Goal: Information Seeking & Learning: Compare options

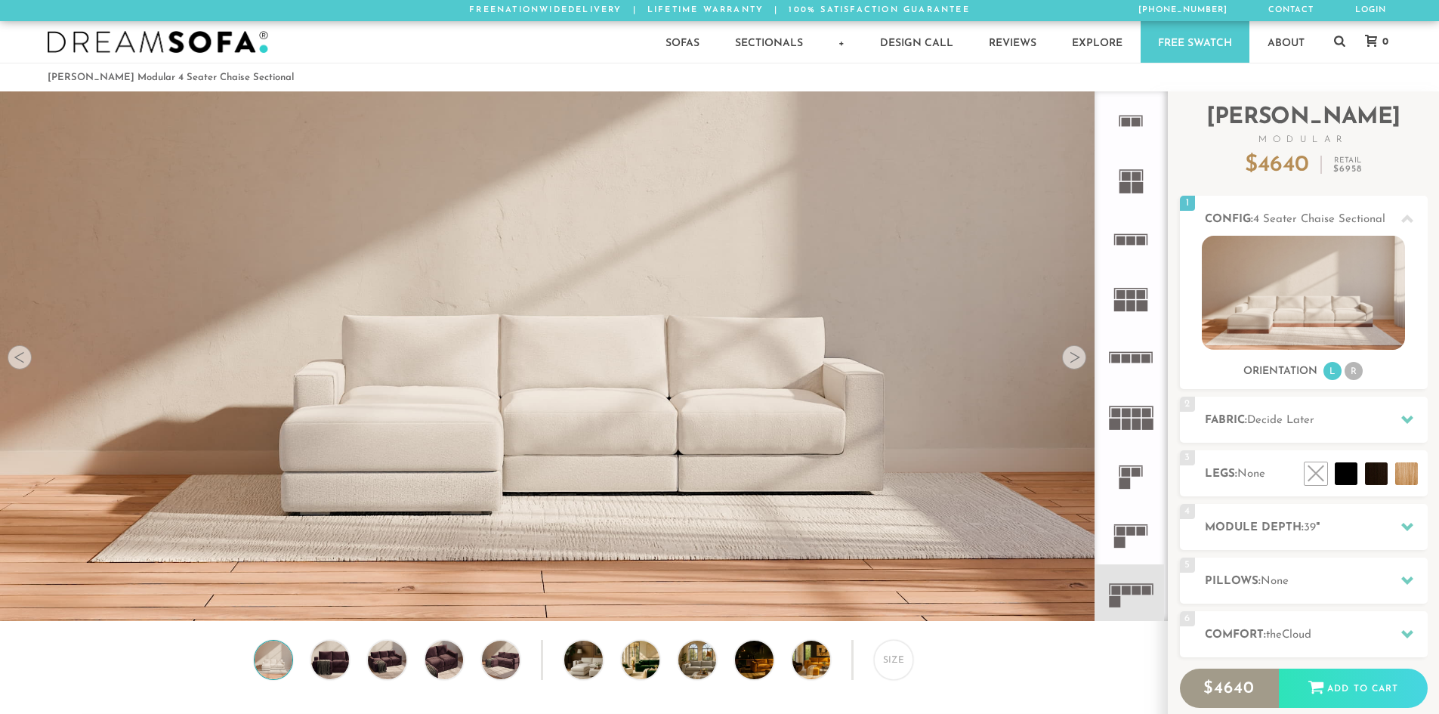
scroll to position [17683, 1427]
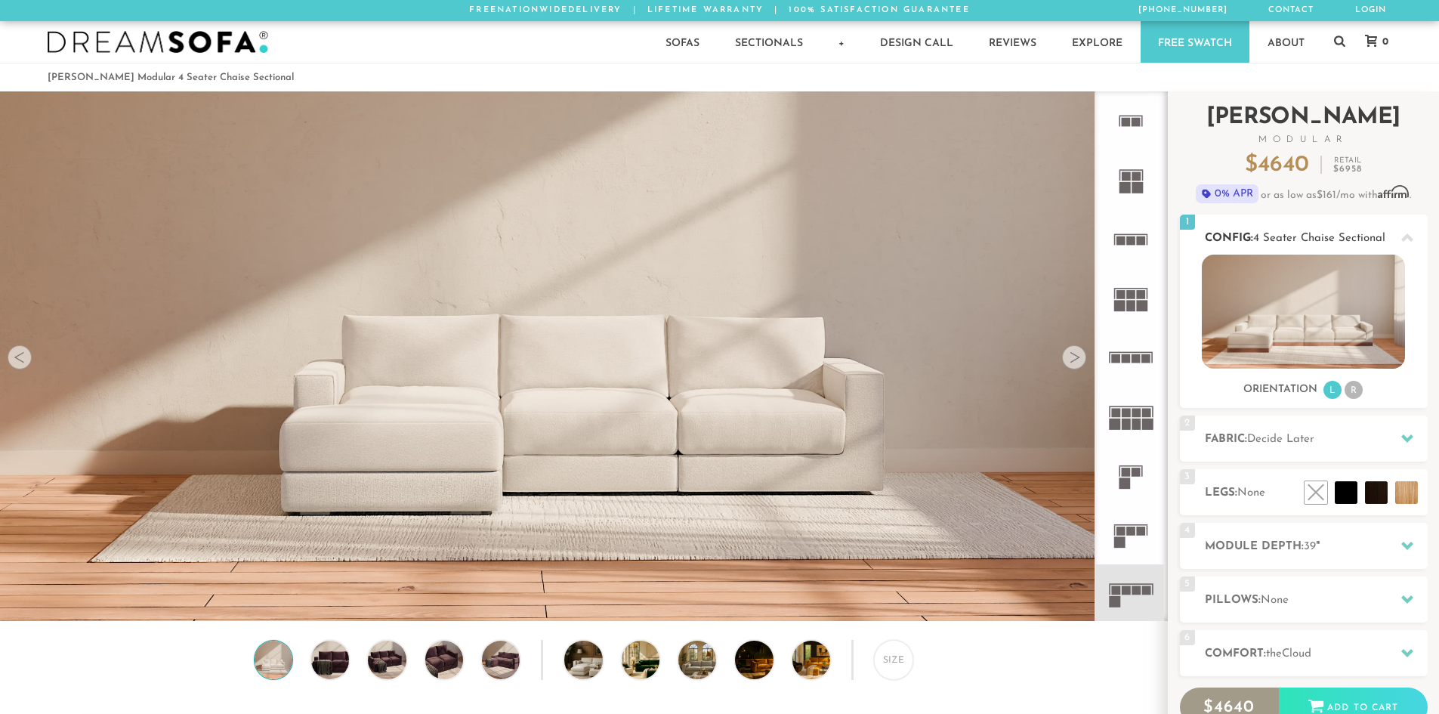
click at [1353, 387] on li "R" at bounding box center [1353, 390] width 18 height 18
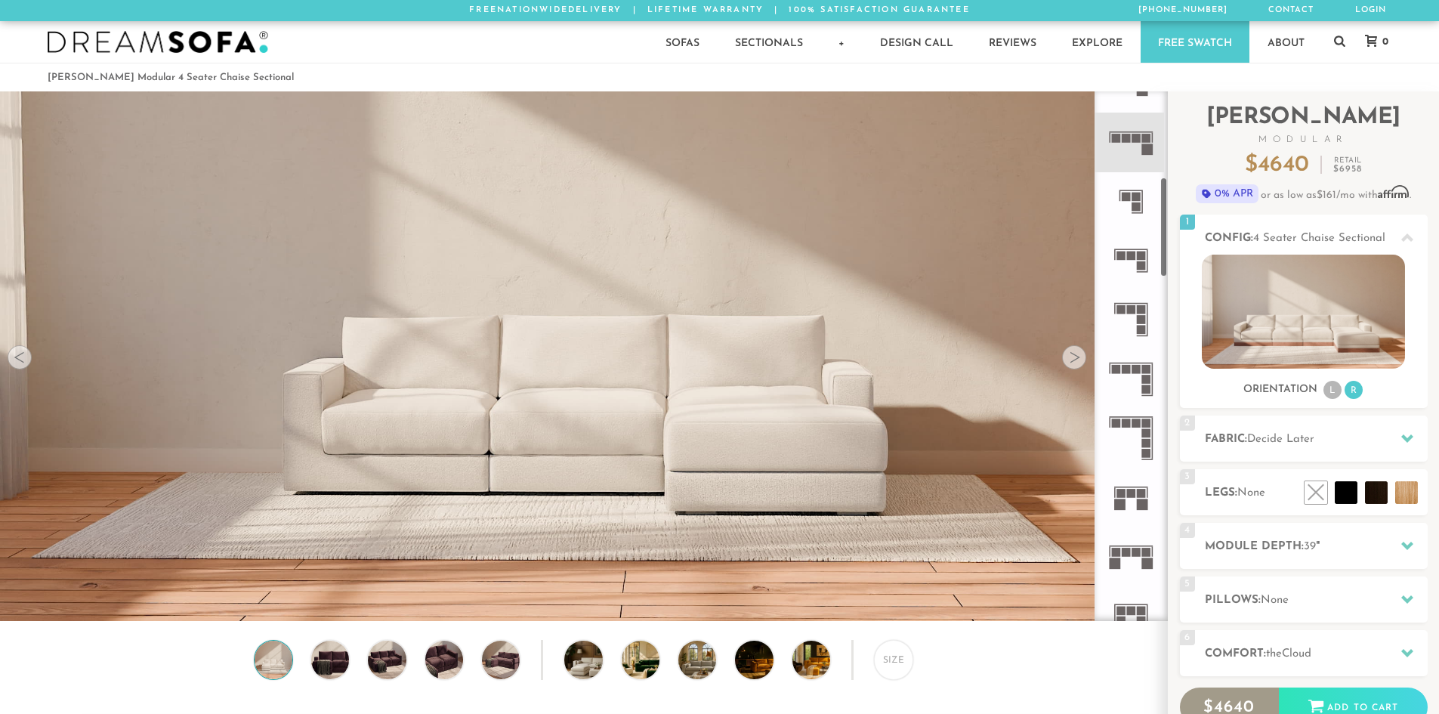
scroll to position [453, 0]
click at [1141, 378] on icon at bounding box center [1130, 377] width 59 height 59
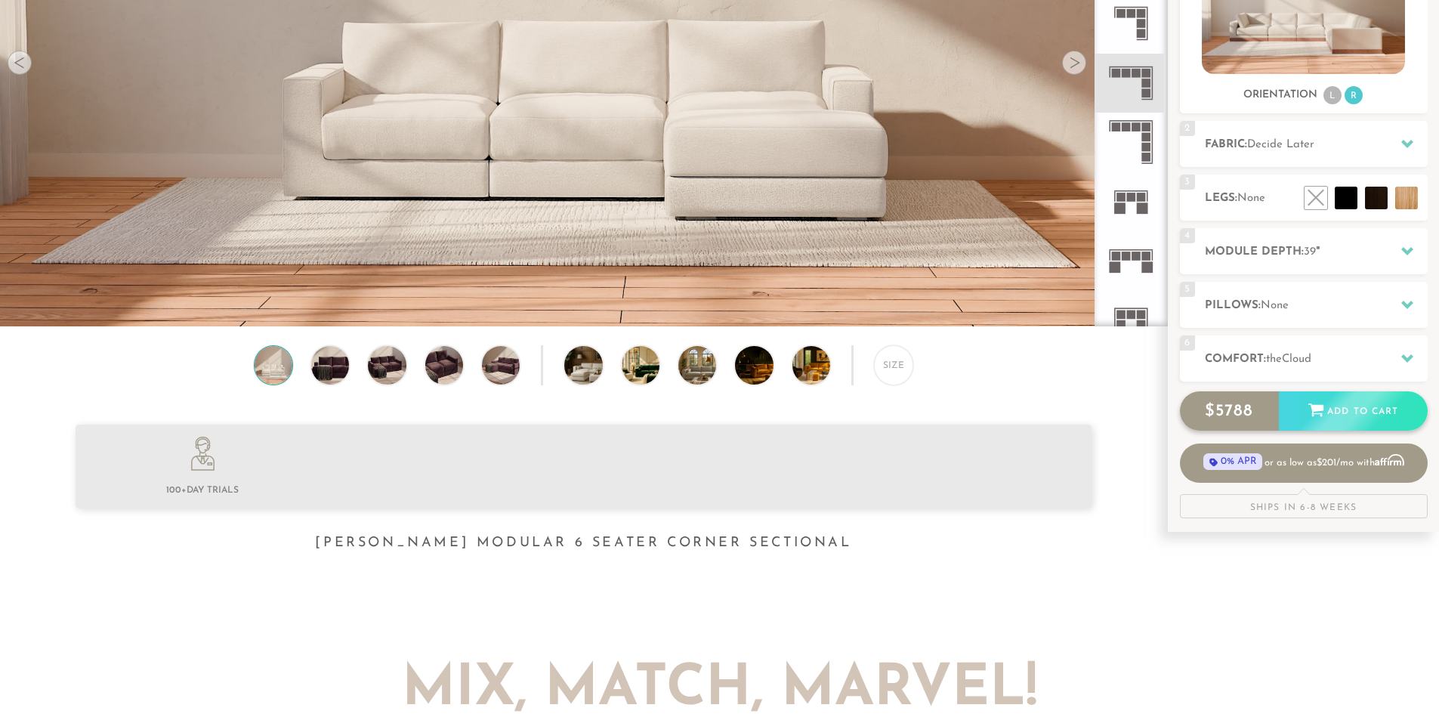
scroll to position [302, 0]
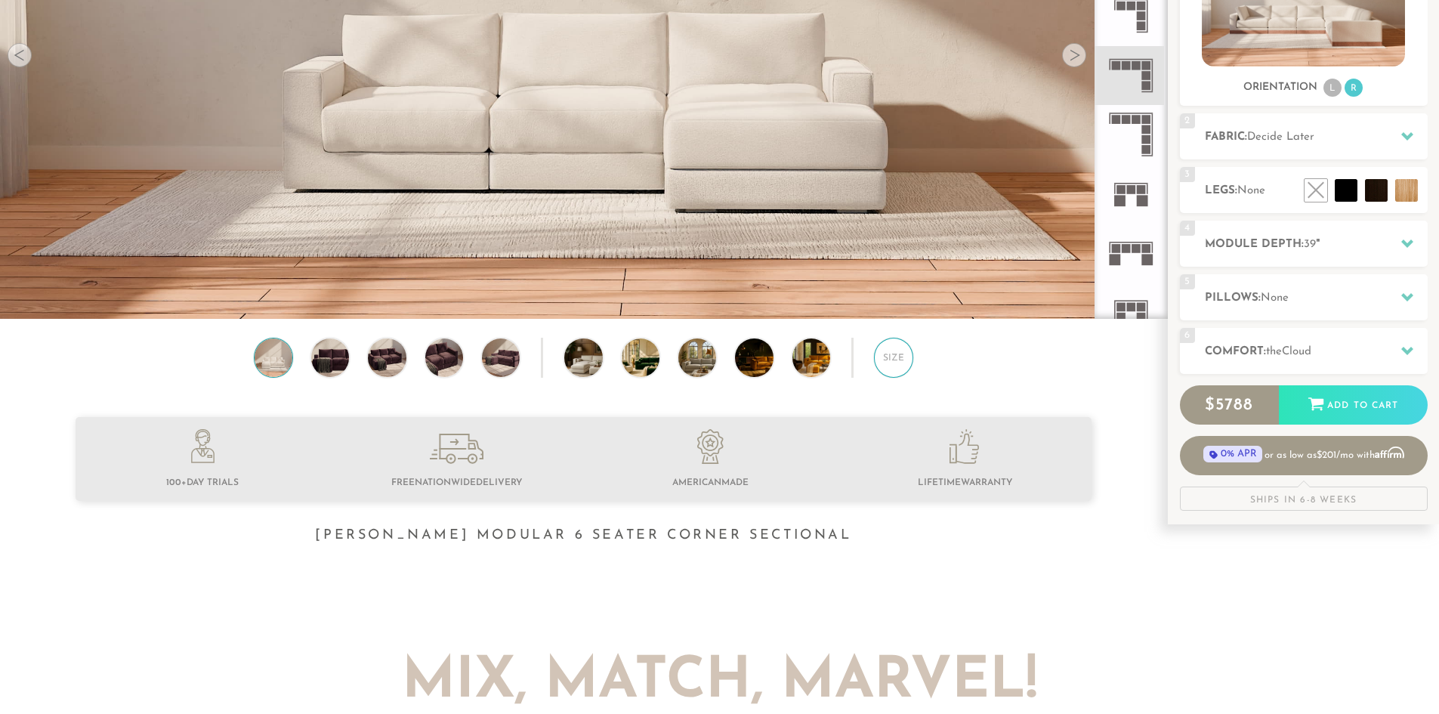
click at [884, 356] on div "Size" at bounding box center [893, 357] width 39 height 39
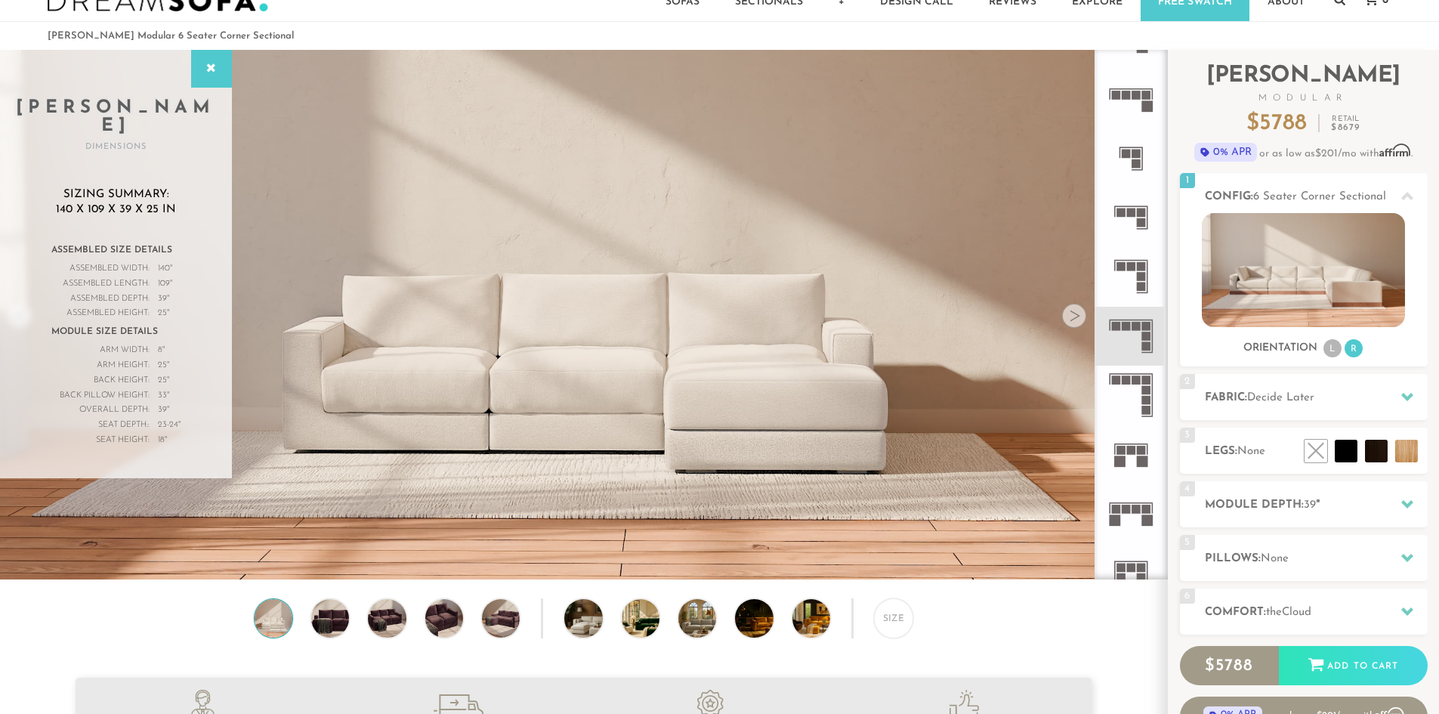
scroll to position [0, 0]
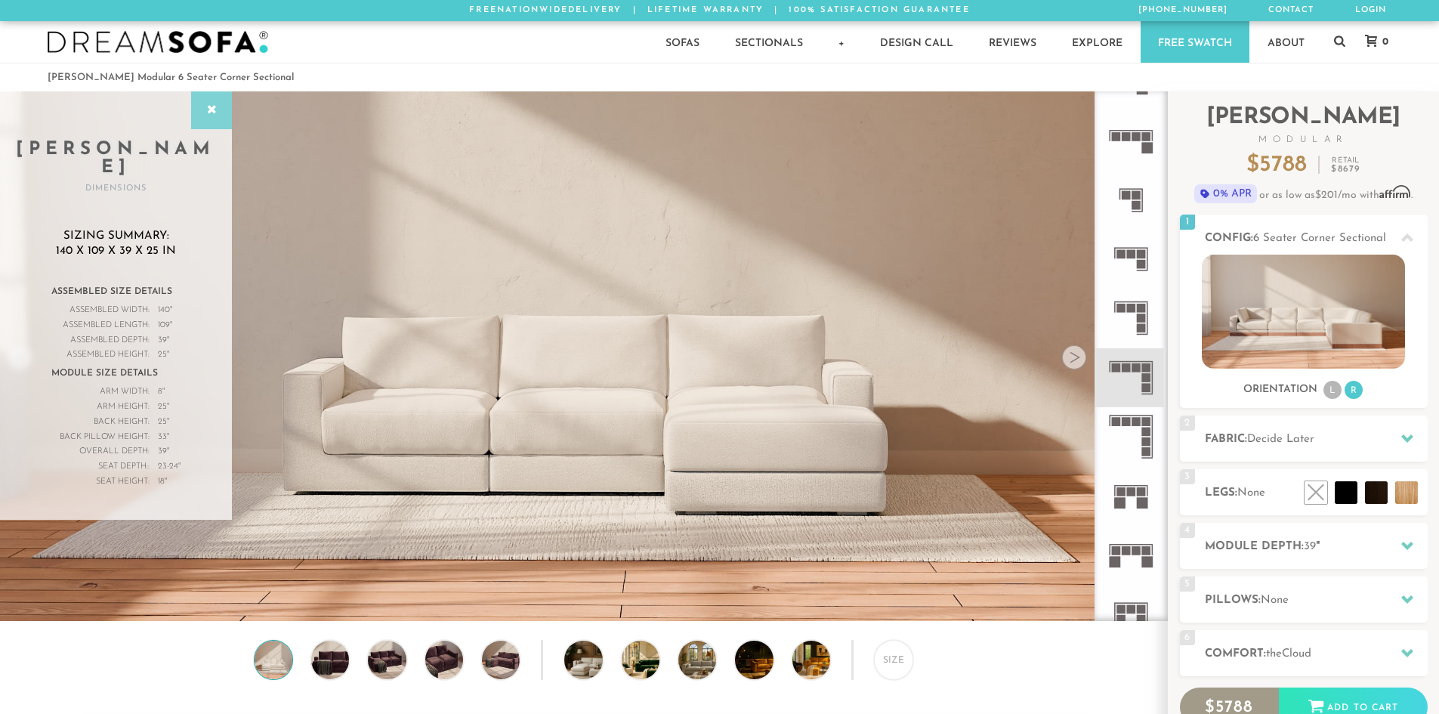
click at [213, 111] on icon at bounding box center [211, 110] width 17 height 12
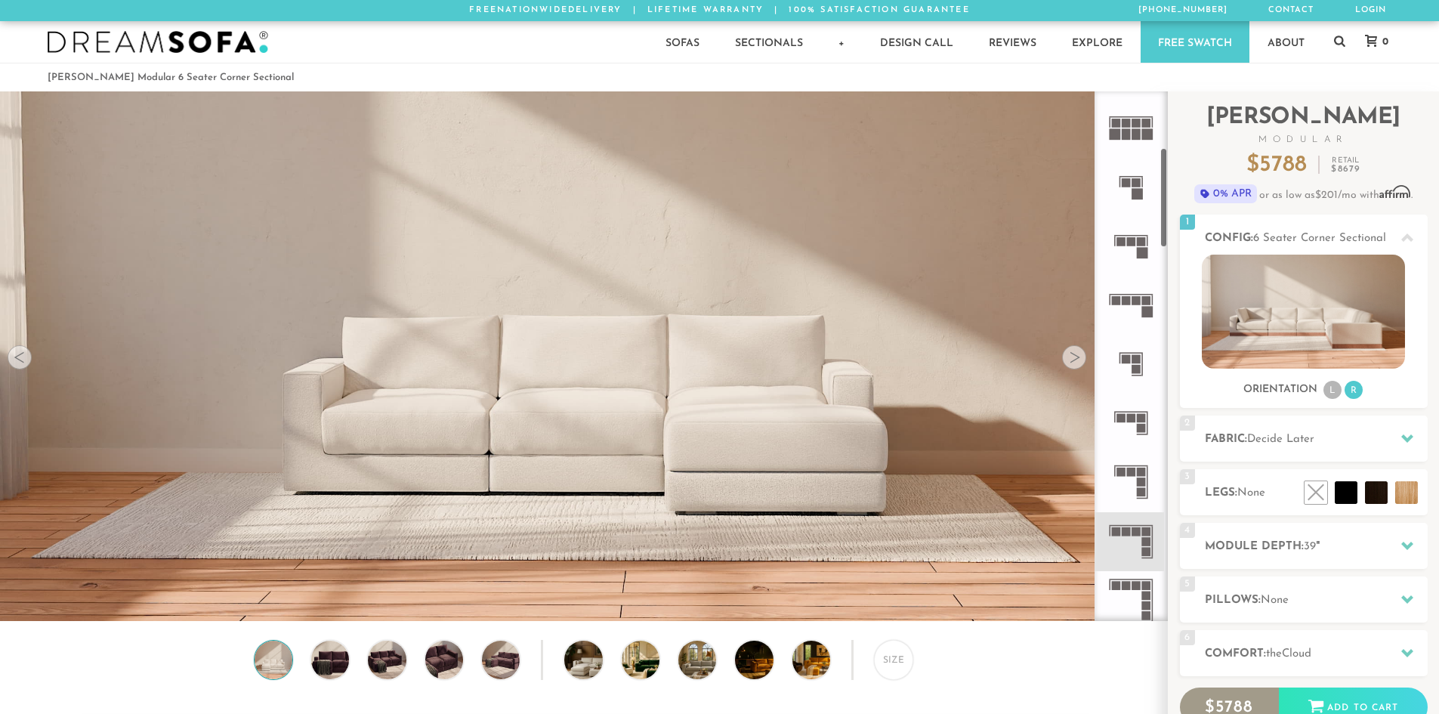
scroll to position [302, 0]
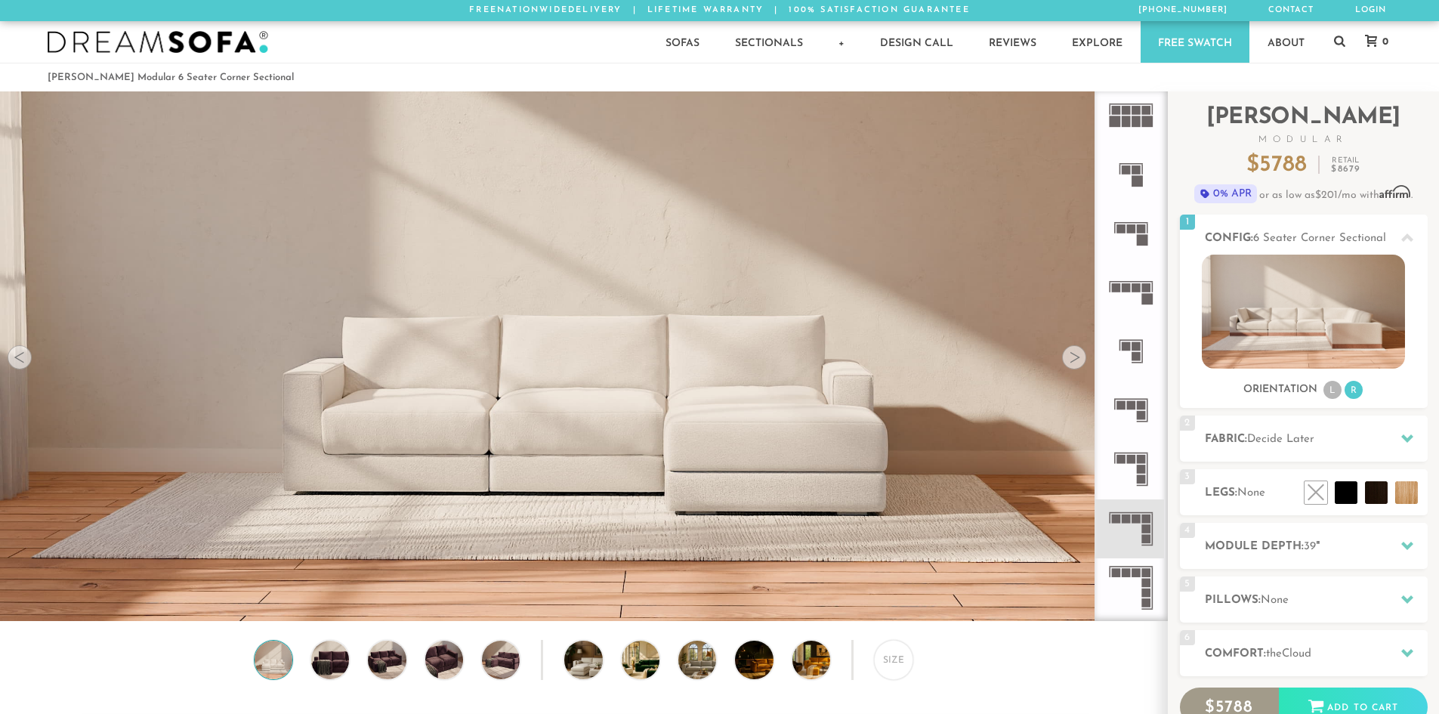
click at [1139, 463] on rect at bounding box center [1141, 459] width 9 height 9
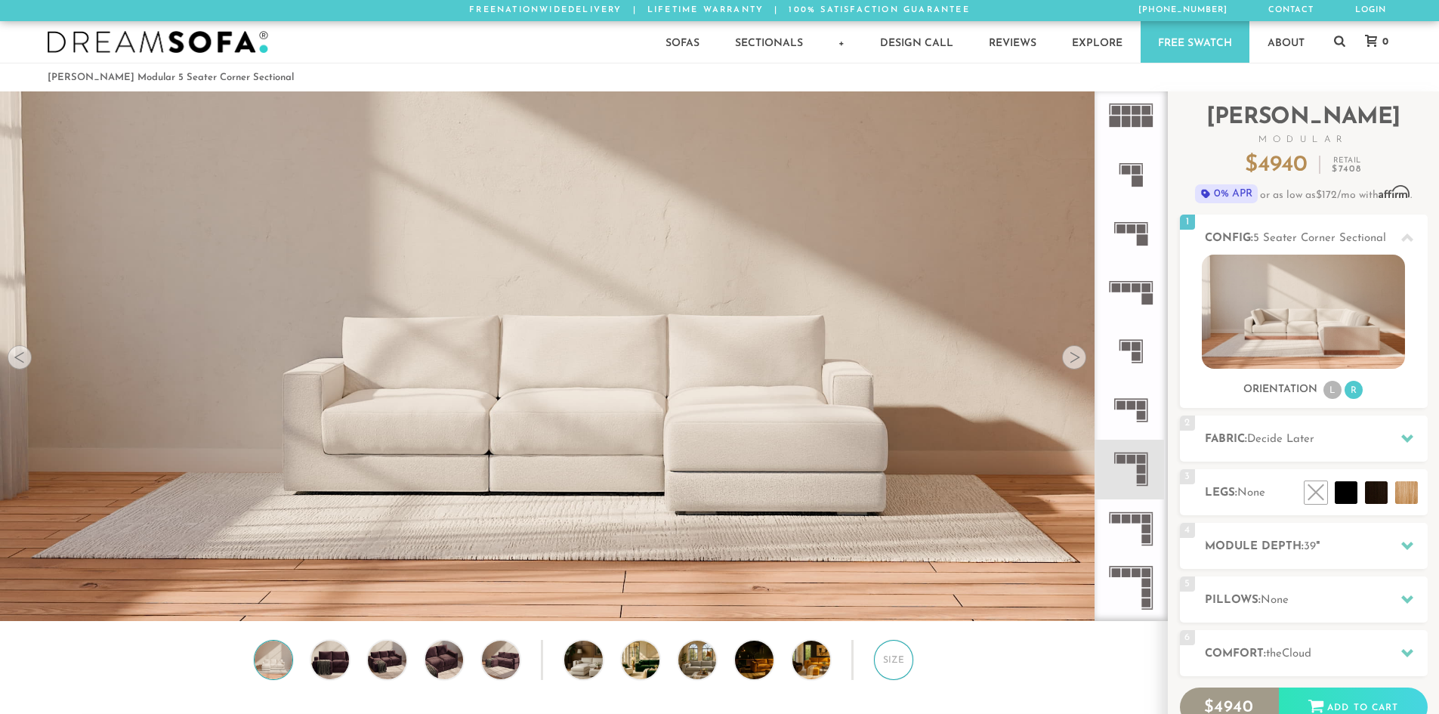
click at [896, 668] on div "Size" at bounding box center [893, 659] width 39 height 39
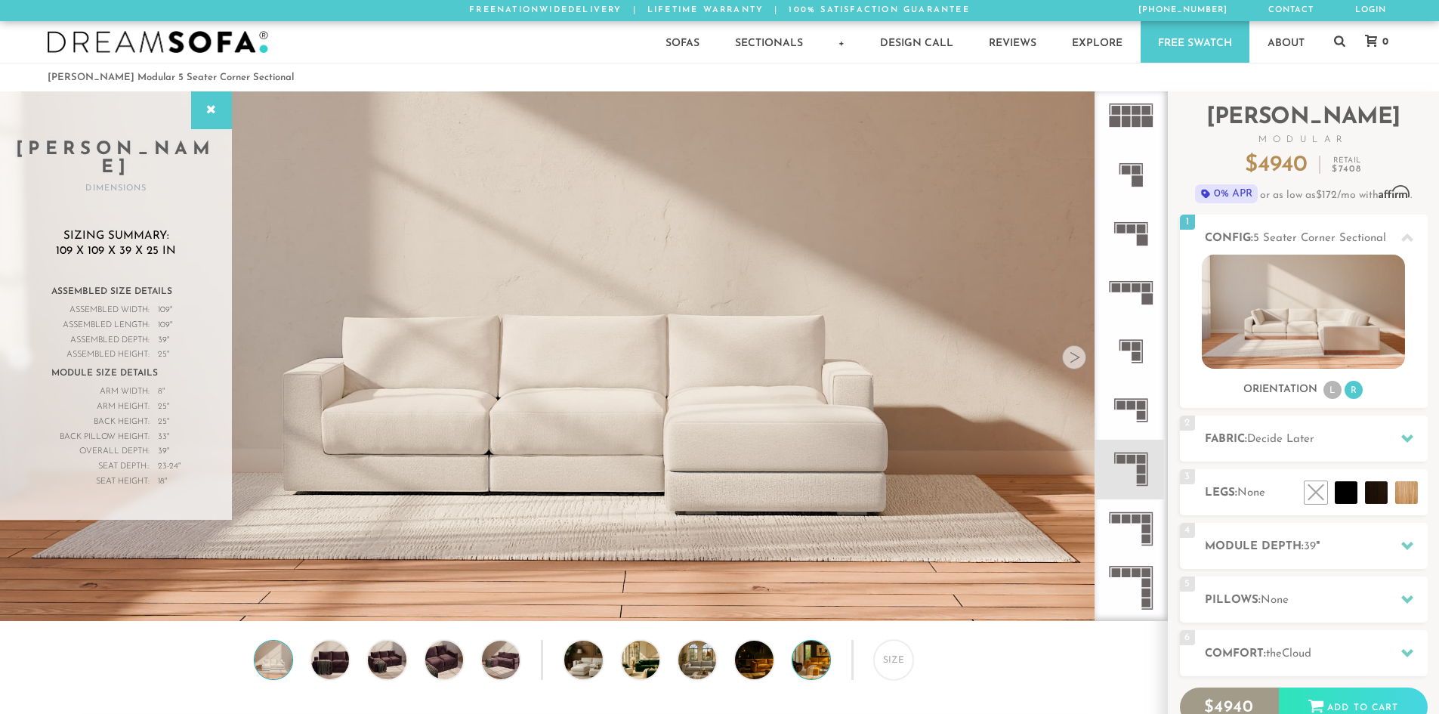
click at [816, 661] on img at bounding box center [825, 659] width 67 height 38
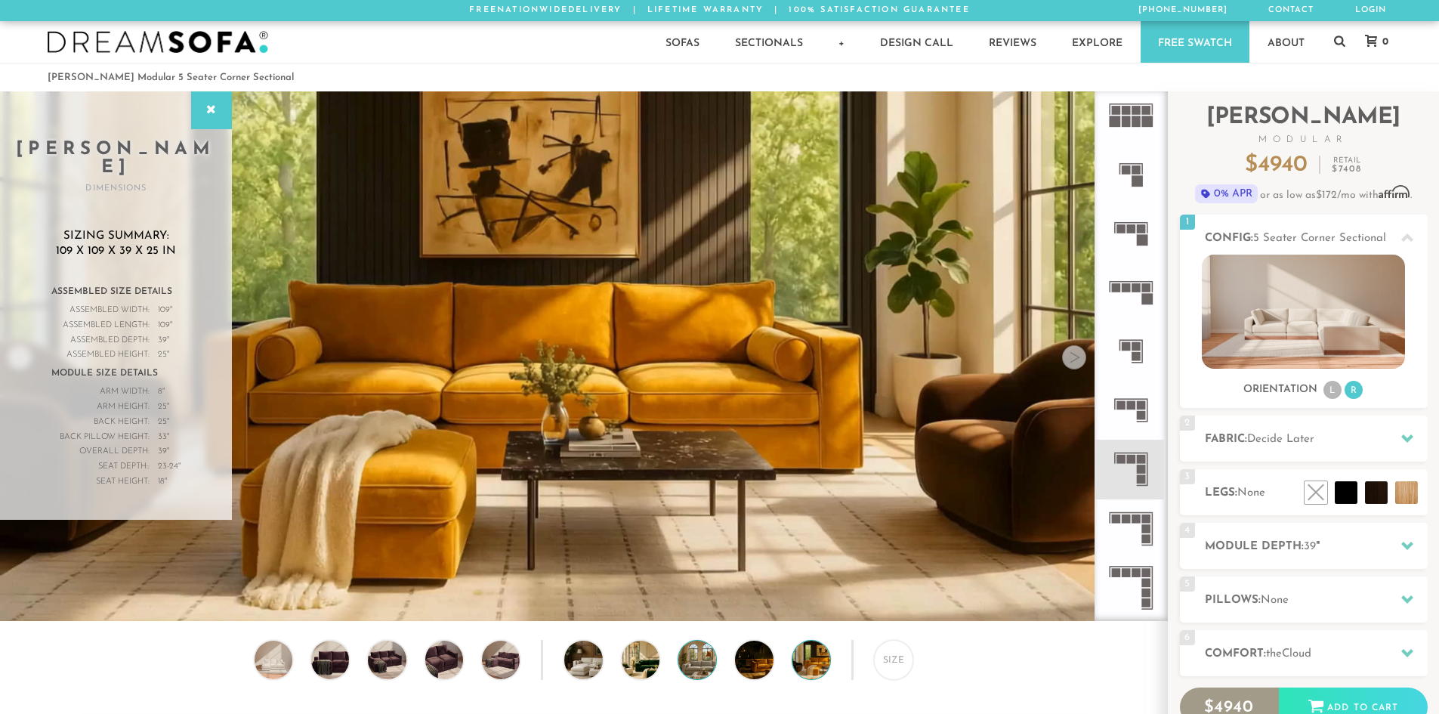
click at [702, 666] on img at bounding box center [711, 659] width 67 height 38
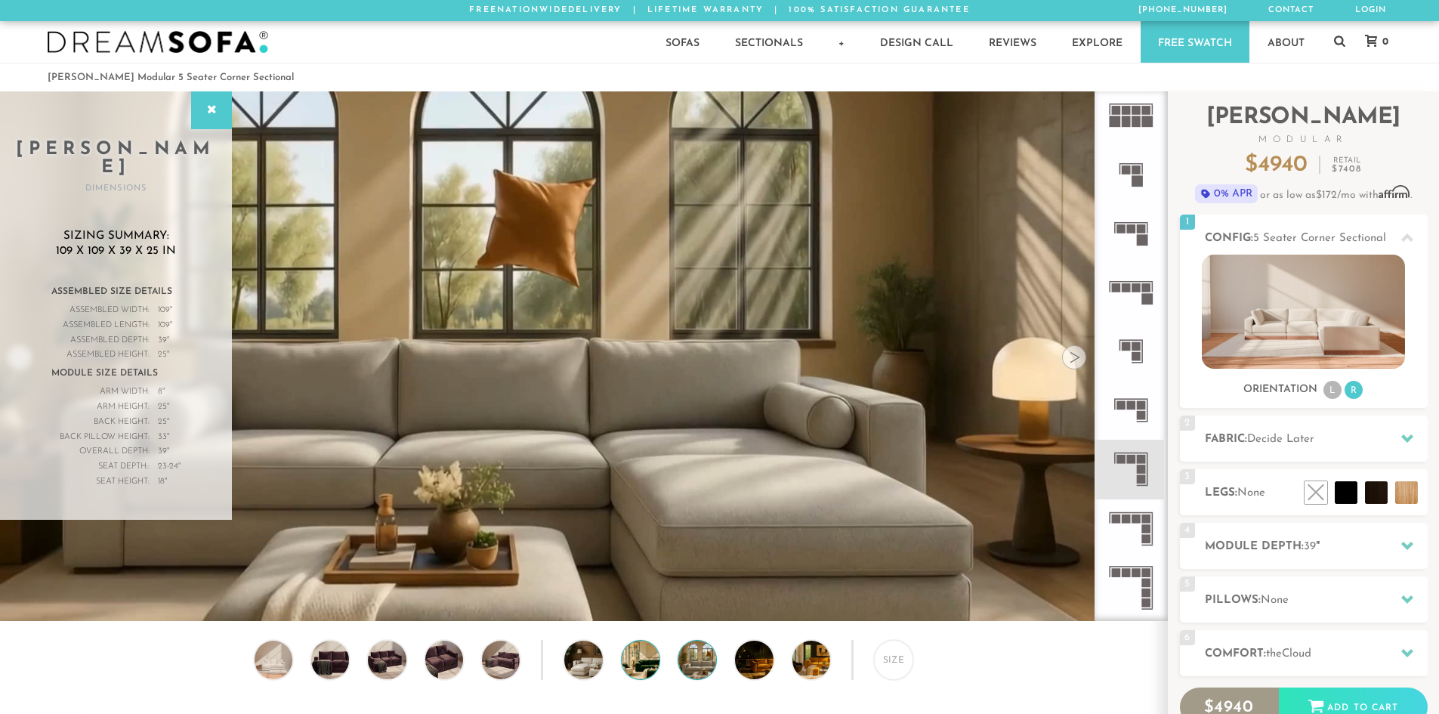
click at [640, 666] on img at bounding box center [655, 659] width 67 height 38
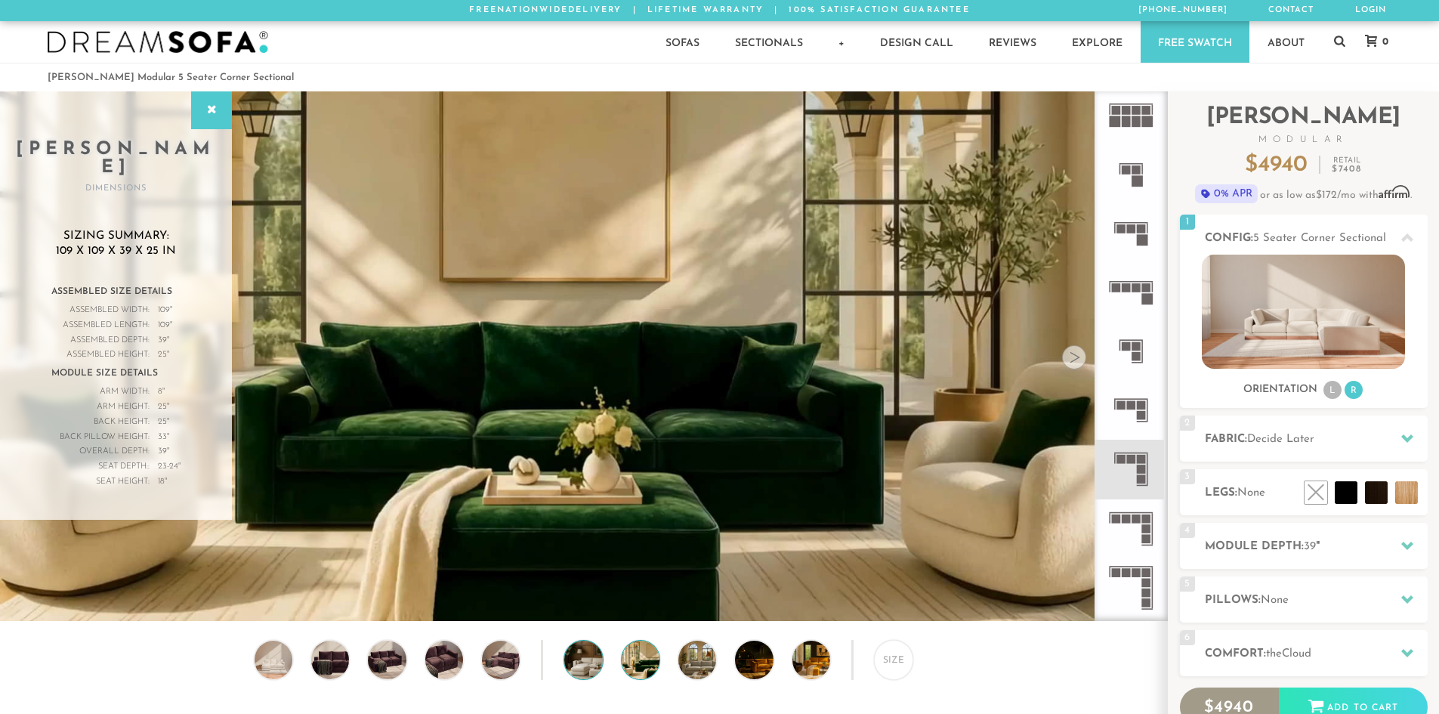
click at [575, 657] on img at bounding box center [597, 659] width 67 height 38
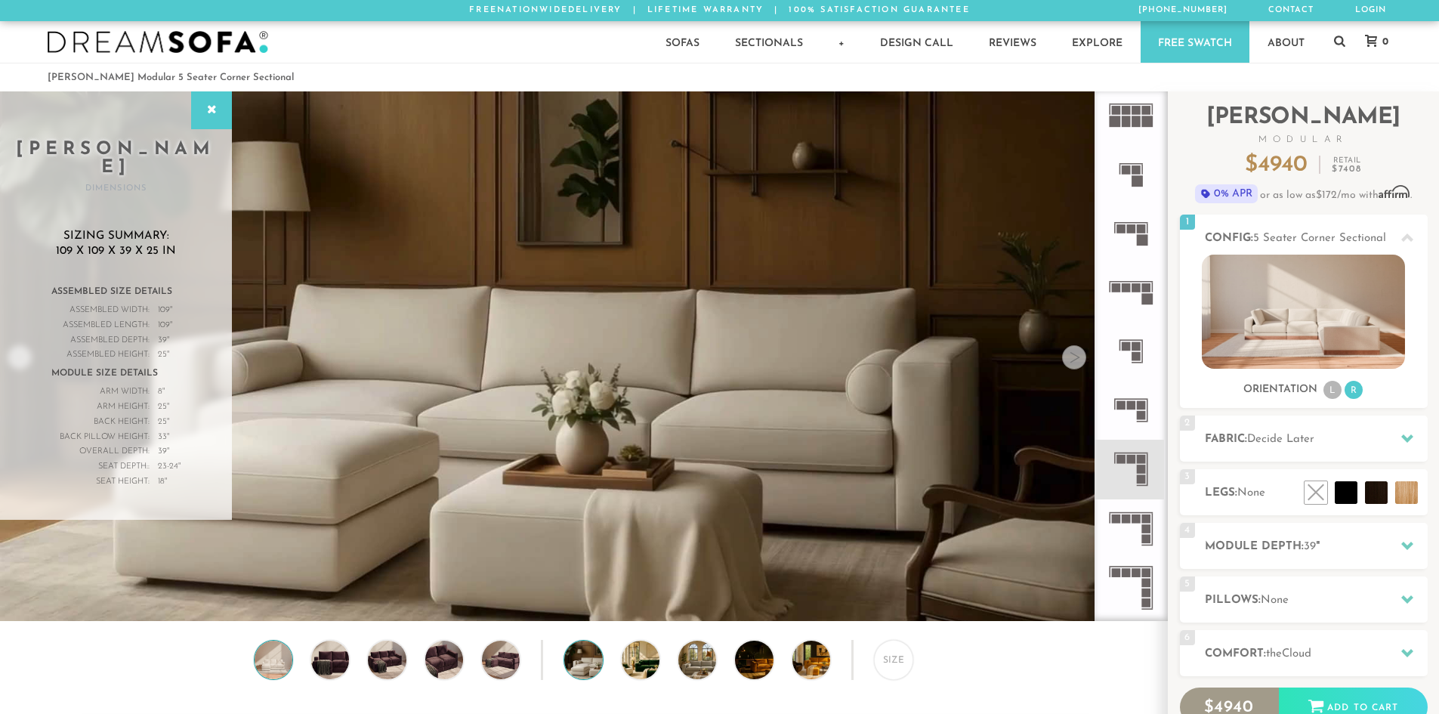
click at [280, 664] on img at bounding box center [273, 659] width 45 height 38
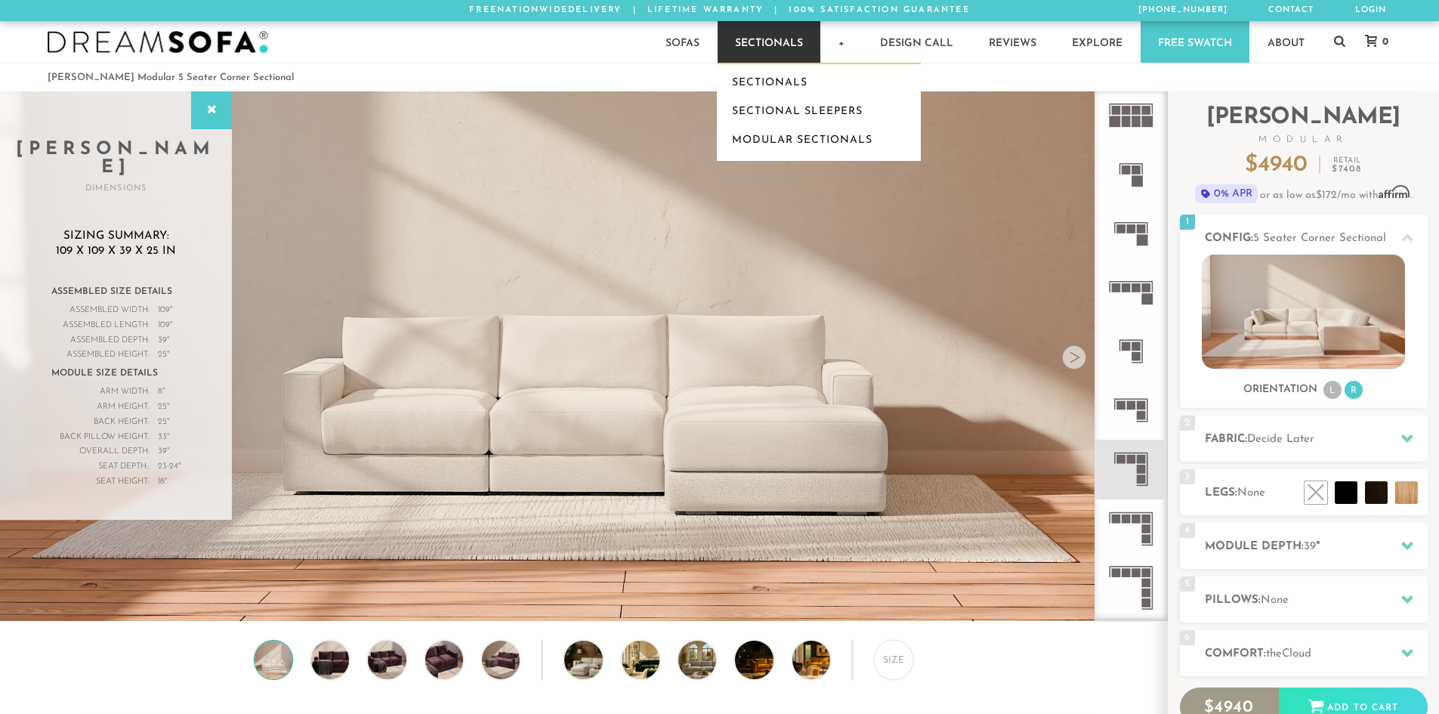
click at [805, 32] on link "Sectionals" at bounding box center [768, 42] width 103 height 42
